Goal: Transaction & Acquisition: Purchase product/service

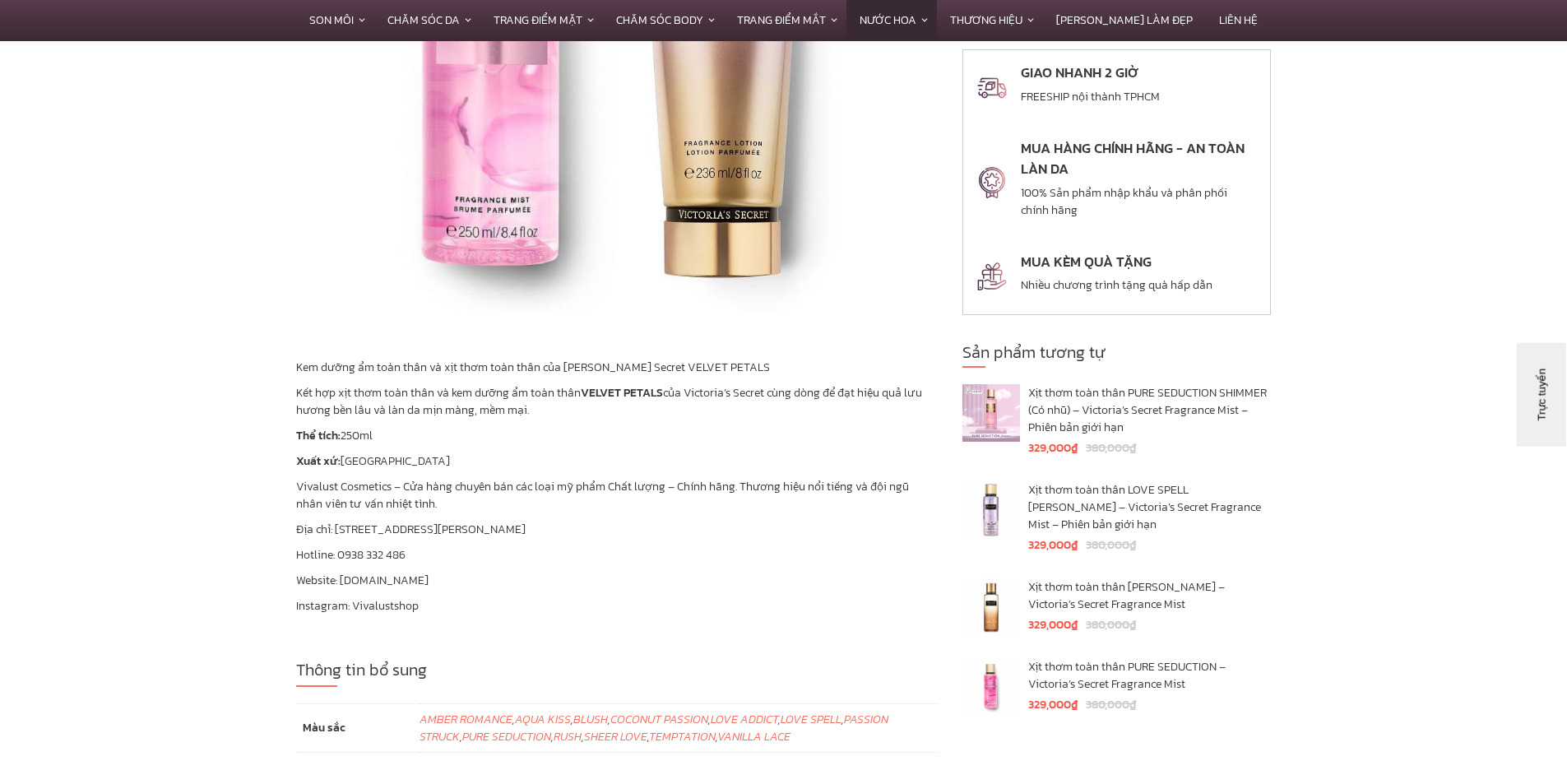
scroll to position [3782, 0]
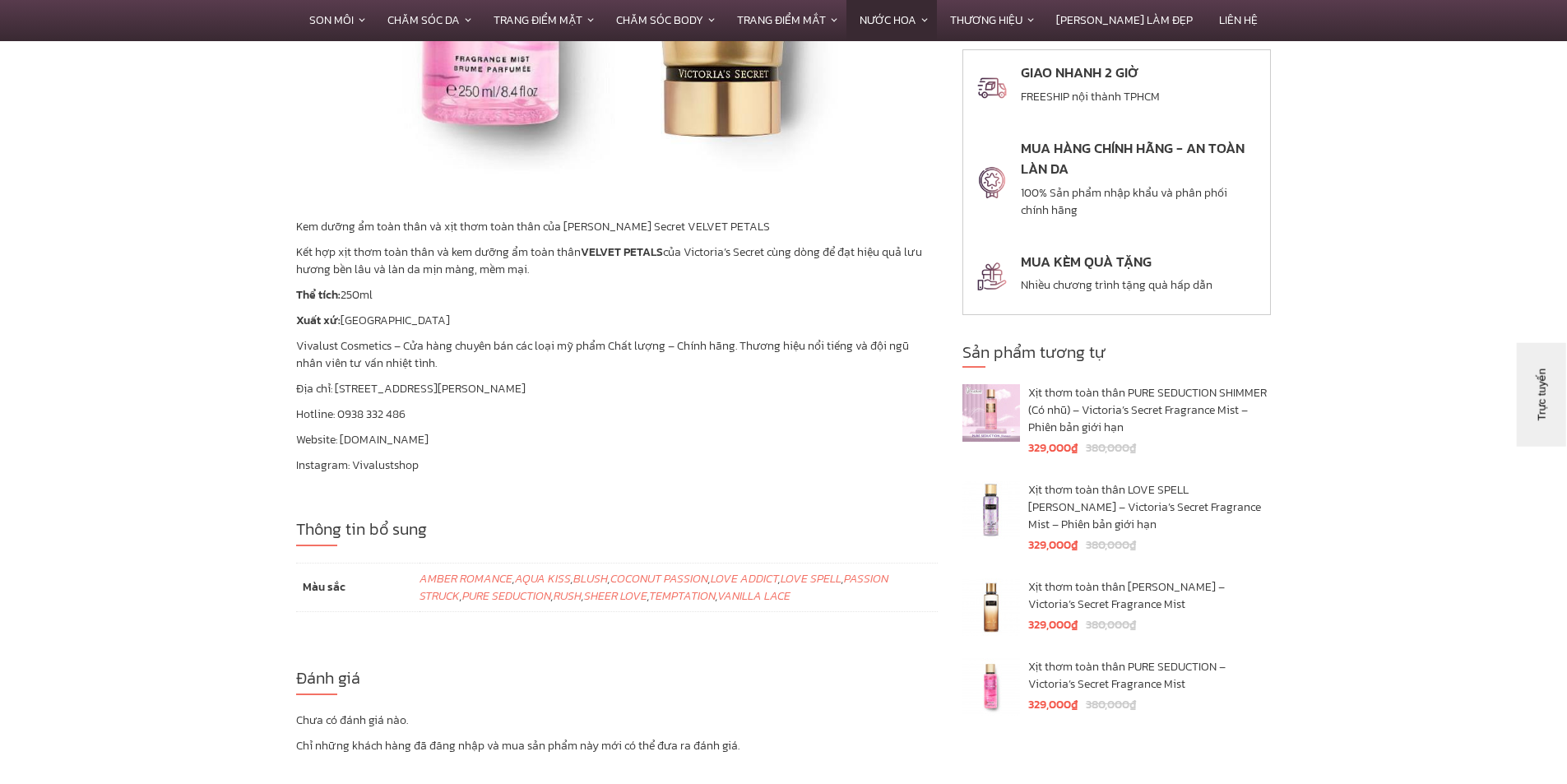
drag, startPoint x: 478, startPoint y: 369, endPoint x: 302, endPoint y: 369, distance: 176.0
click at [302, 380] on span "Địa chỉ: [STREET_ADDRESS][PERSON_NAME]" at bounding box center [411, 388] width 230 height 17
click at [527, 456] on p "Instagram: Vivalustshop" at bounding box center [616, 465] width 642 height 17
drag, startPoint x: 508, startPoint y: 368, endPoint x: 276, endPoint y: 376, distance: 232.1
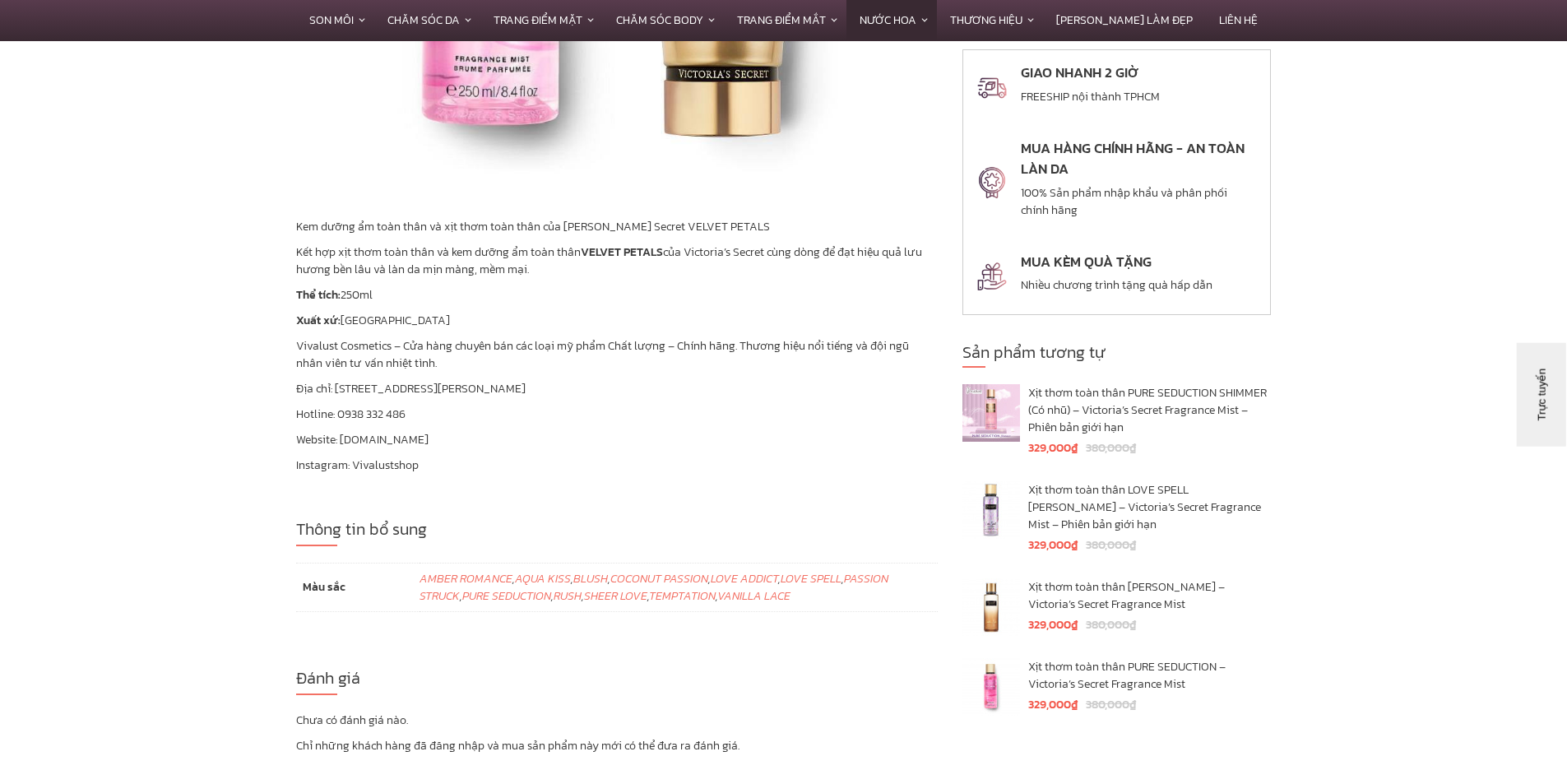
click at [563, 456] on p "Instagram: Vivalustshop" at bounding box center [616, 465] width 642 height 17
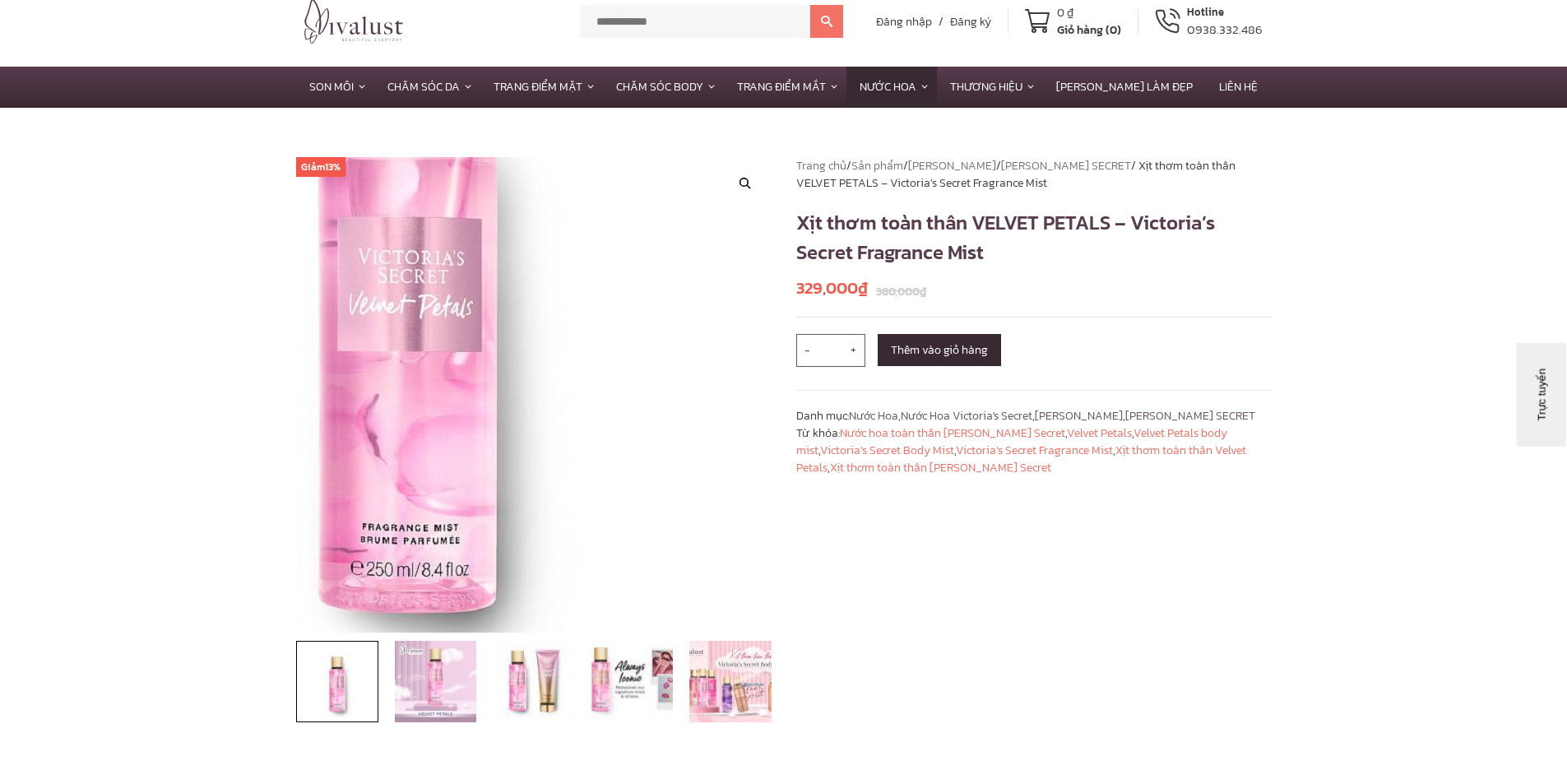
scroll to position [0, 0]
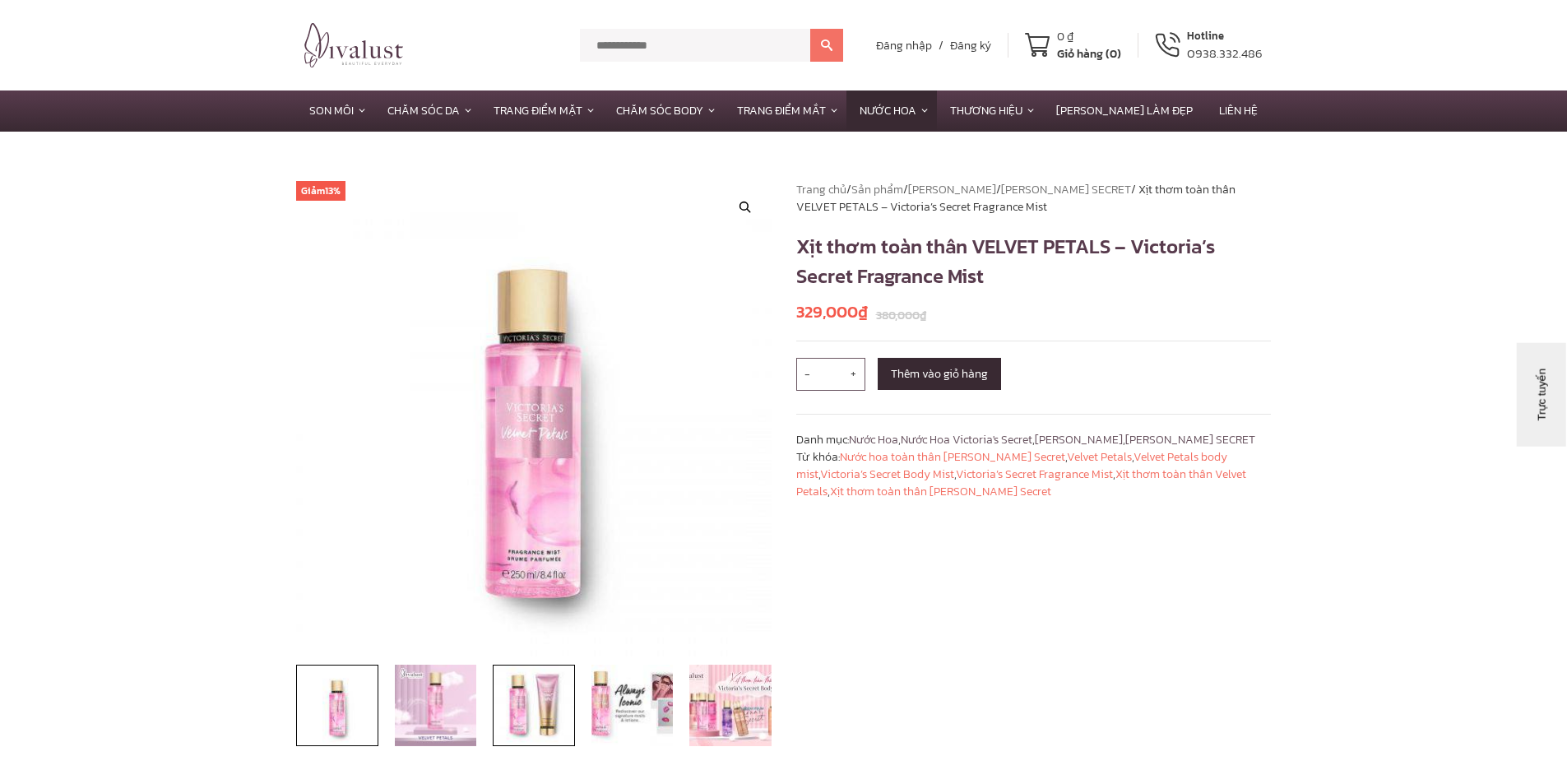
click at [556, 711] on img at bounding box center [535, 706] width 83 height 83
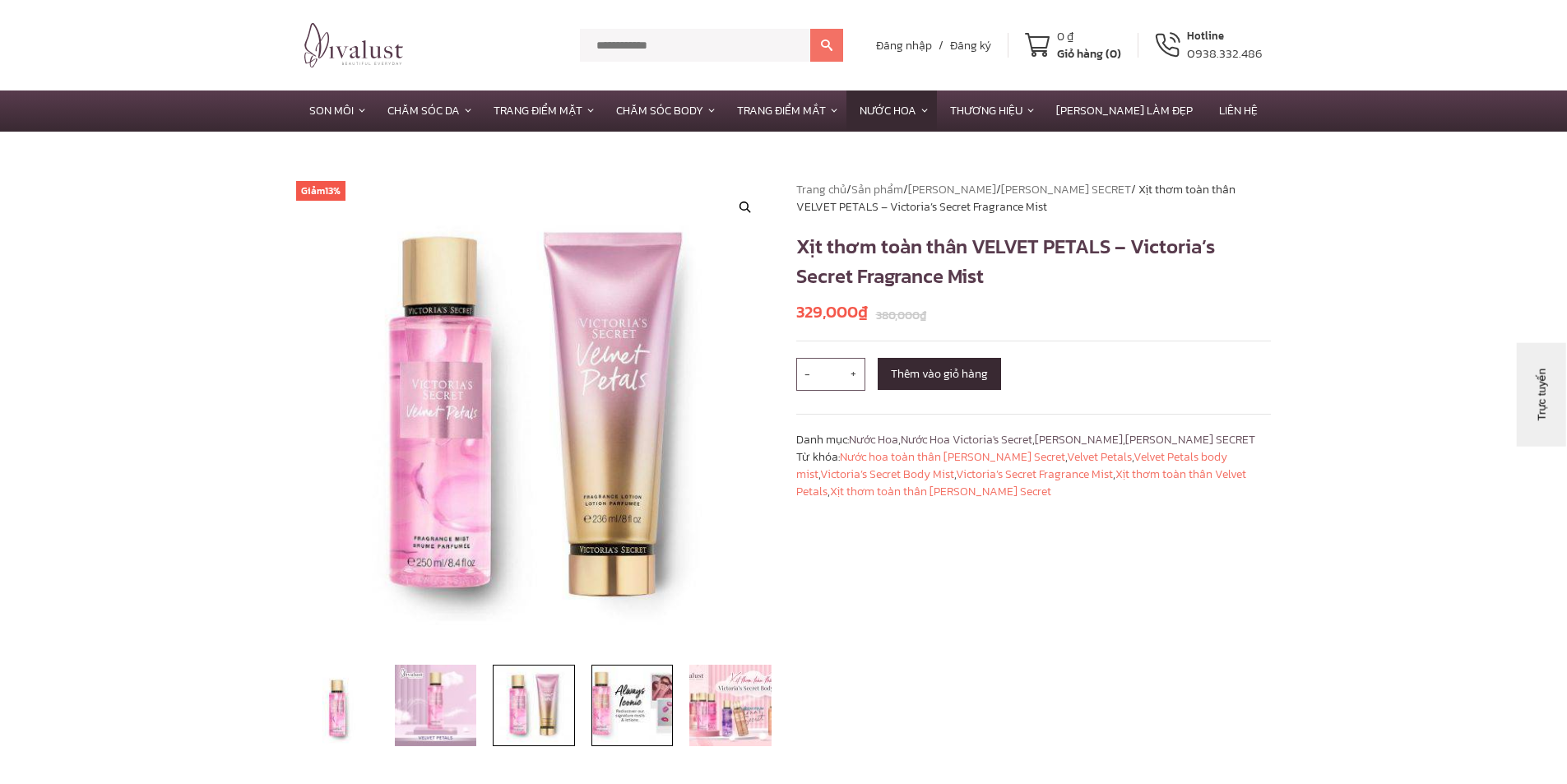
click at [627, 722] on img at bounding box center [633, 706] width 83 height 83
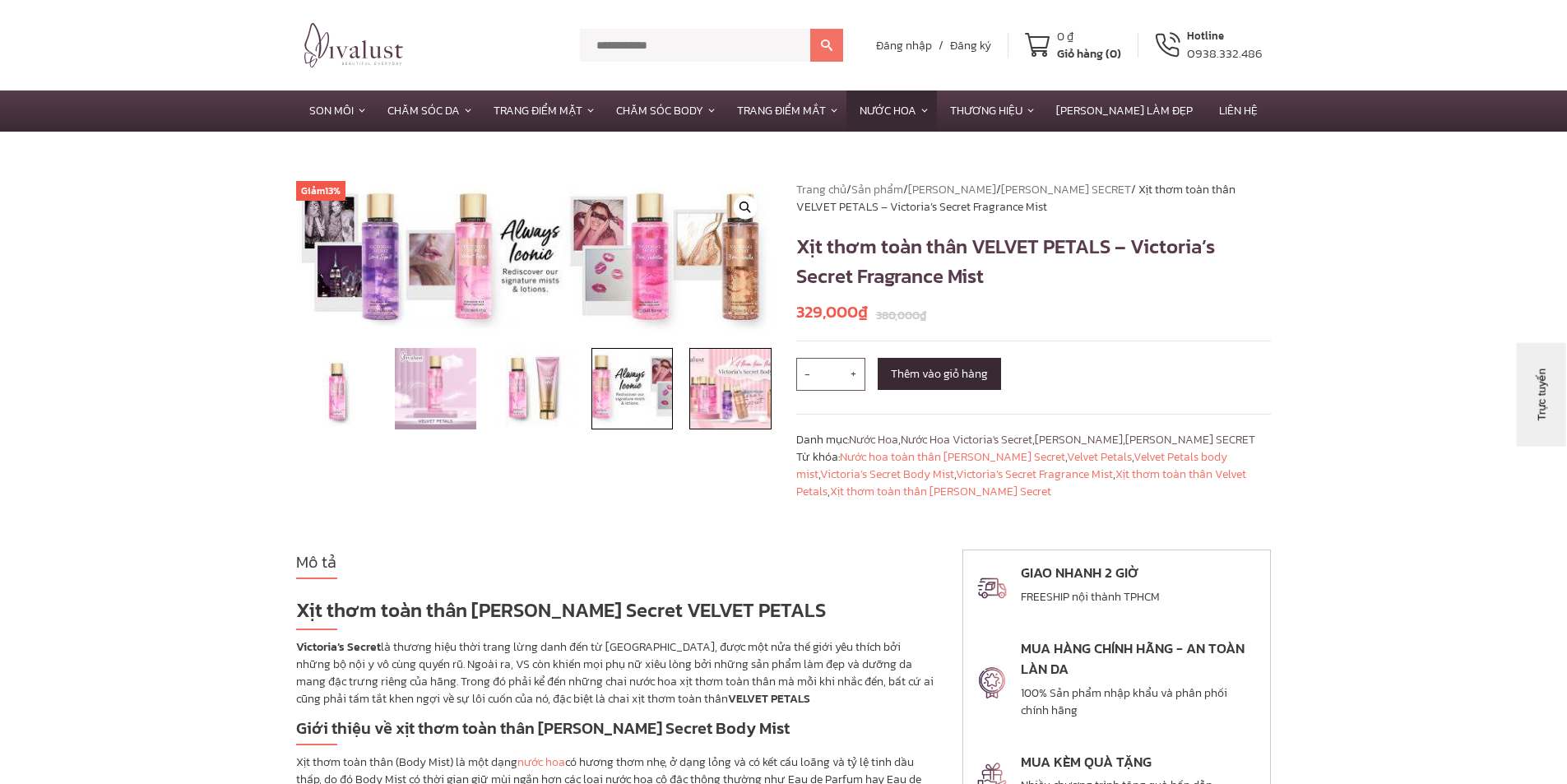
click at [729, 372] on img at bounding box center [731, 389] width 83 height 83
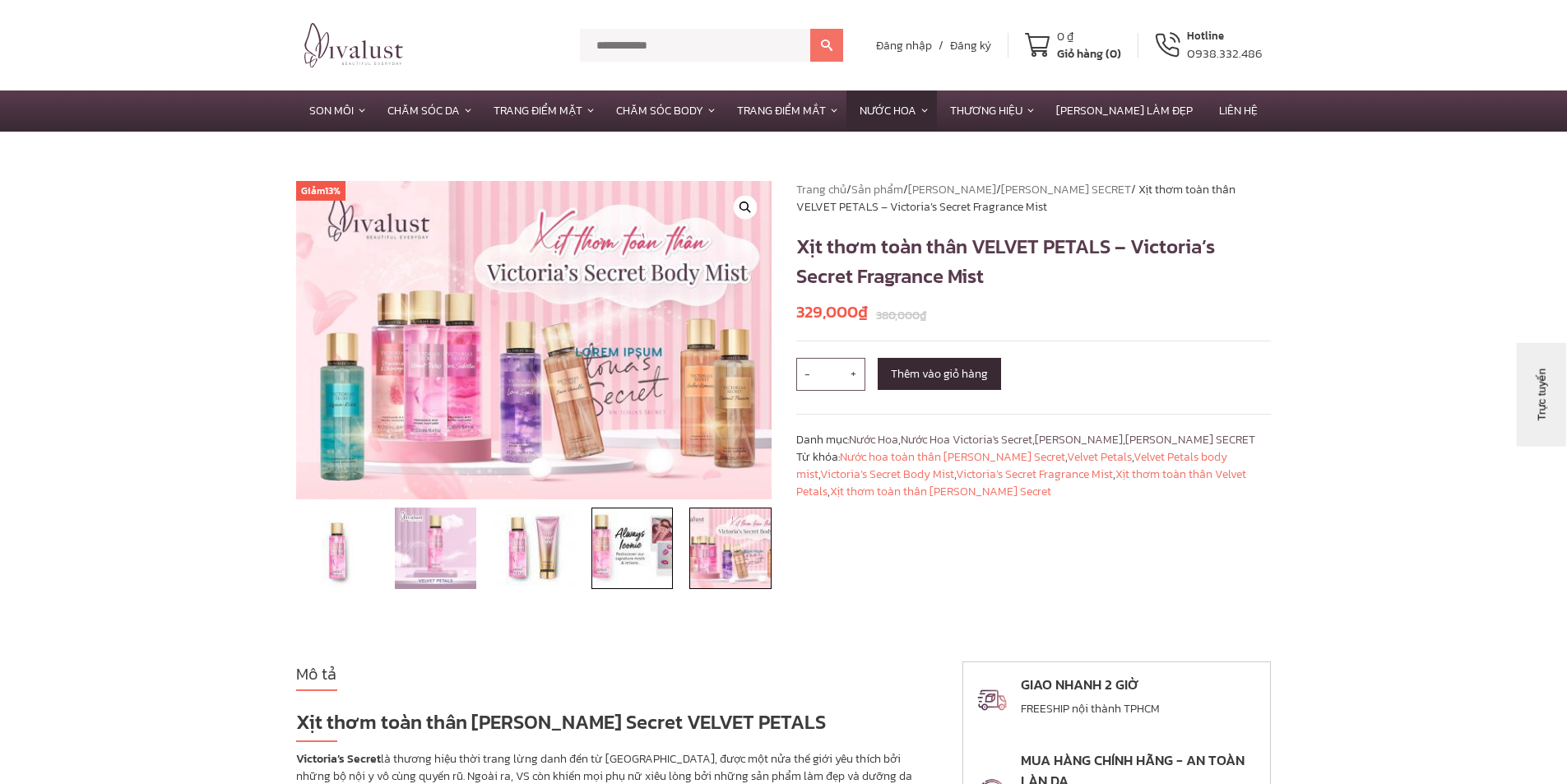
click at [657, 577] on img at bounding box center [633, 549] width 83 height 83
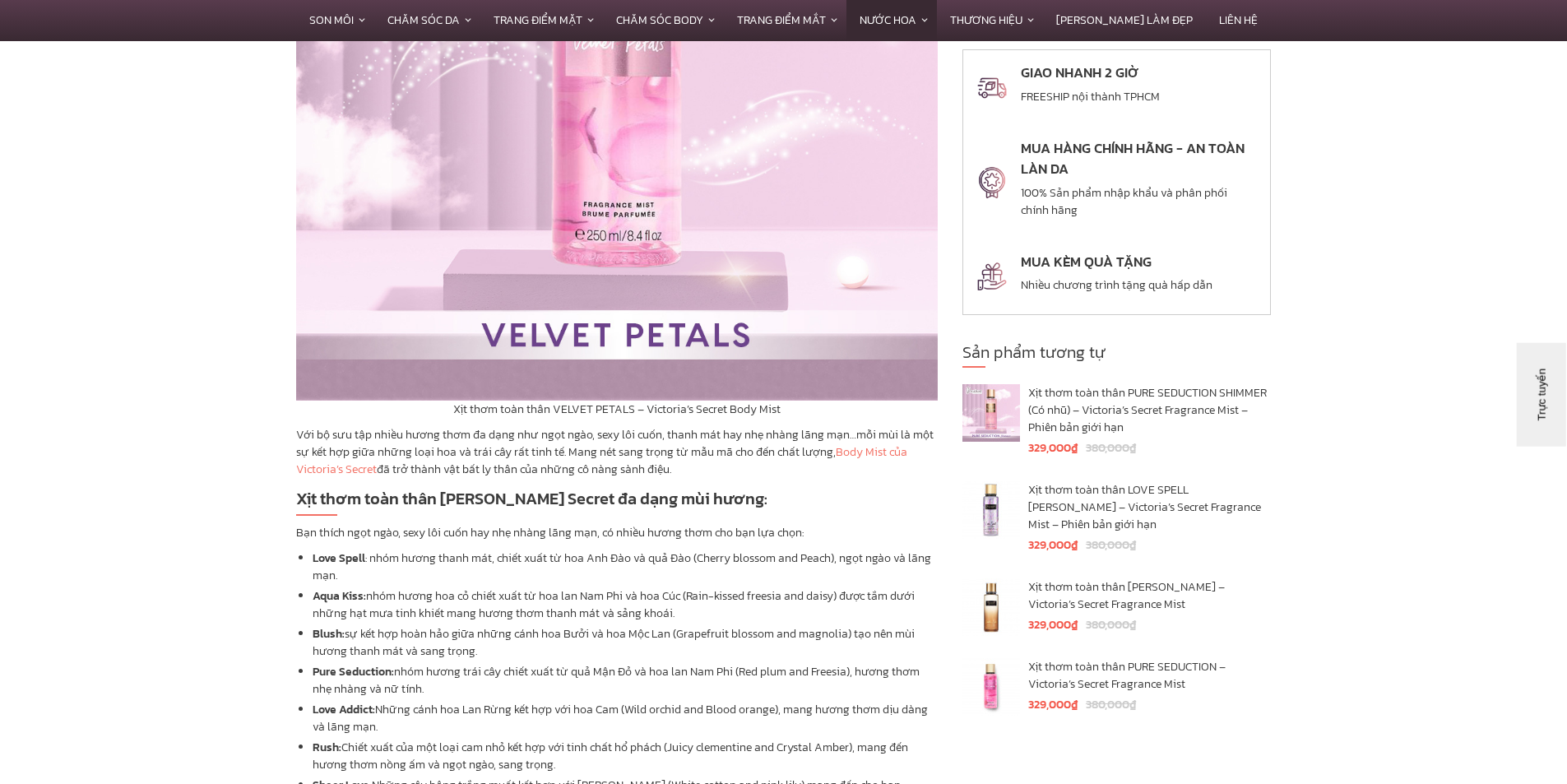
scroll to position [1480, 0]
